Goal: Task Accomplishment & Management: Manage account settings

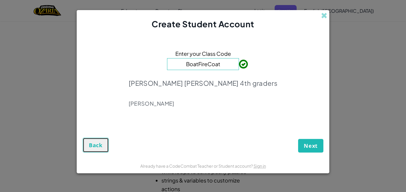
click at [100, 152] on button "Back" at bounding box center [96, 145] width 26 height 15
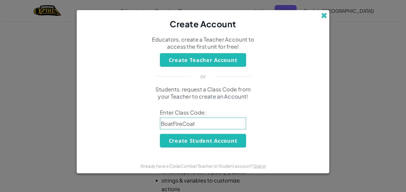
click at [325, 13] on span at bounding box center [324, 15] width 6 height 6
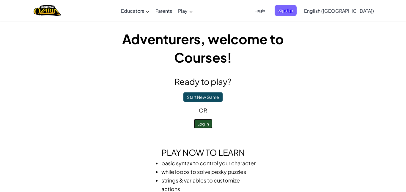
click at [211, 124] on button "Log In" at bounding box center [203, 124] width 19 height 10
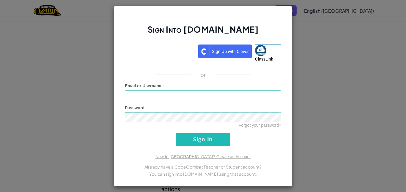
click at [313, 99] on div "Sign Into [DOMAIN_NAME] ClassLink or Unknown Error Email or Username : Password…" at bounding box center [203, 96] width 406 height 192
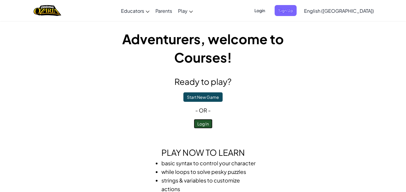
click at [195, 123] on button "Log In" at bounding box center [203, 124] width 19 height 10
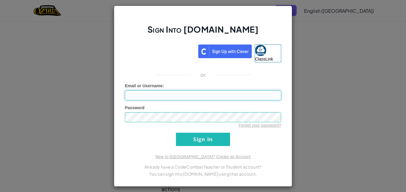
click at [238, 96] on input "Email or Username :" at bounding box center [203, 95] width 156 height 10
